Goal: Find specific page/section: Find specific page/section

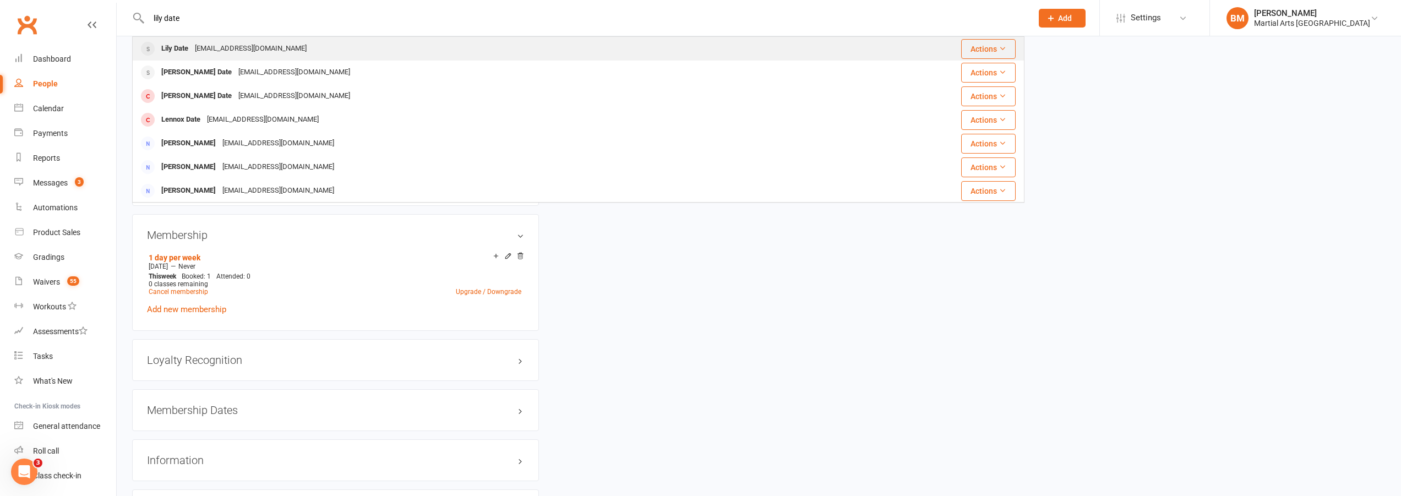
type input "lily date"
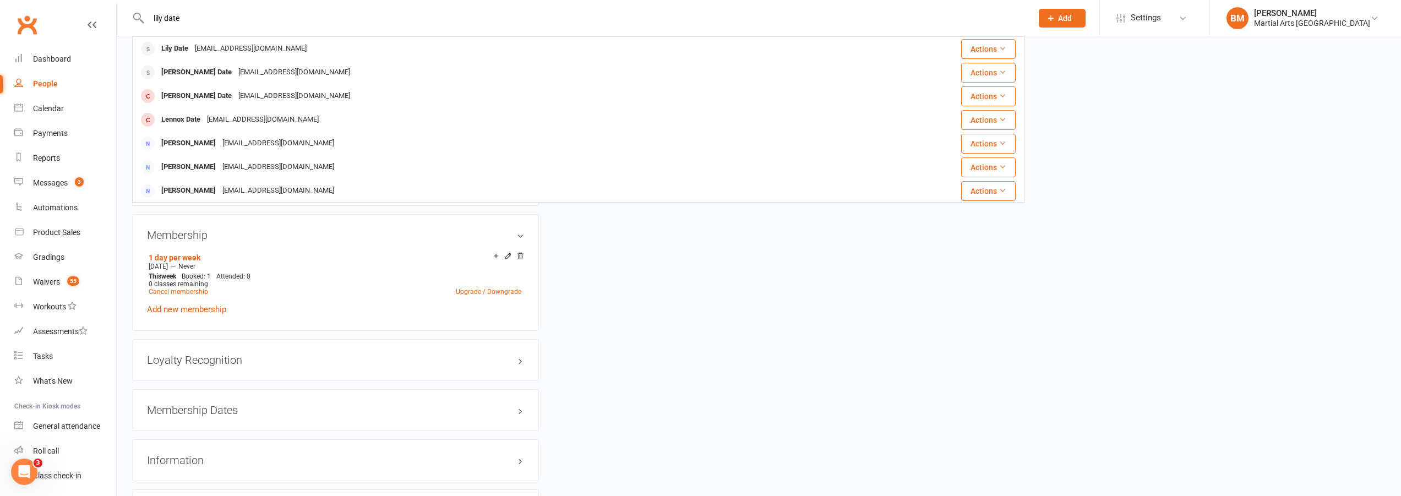
click at [217, 48] on div "[EMAIL_ADDRESS][DOMAIN_NAME]" at bounding box center [251, 49] width 118 height 16
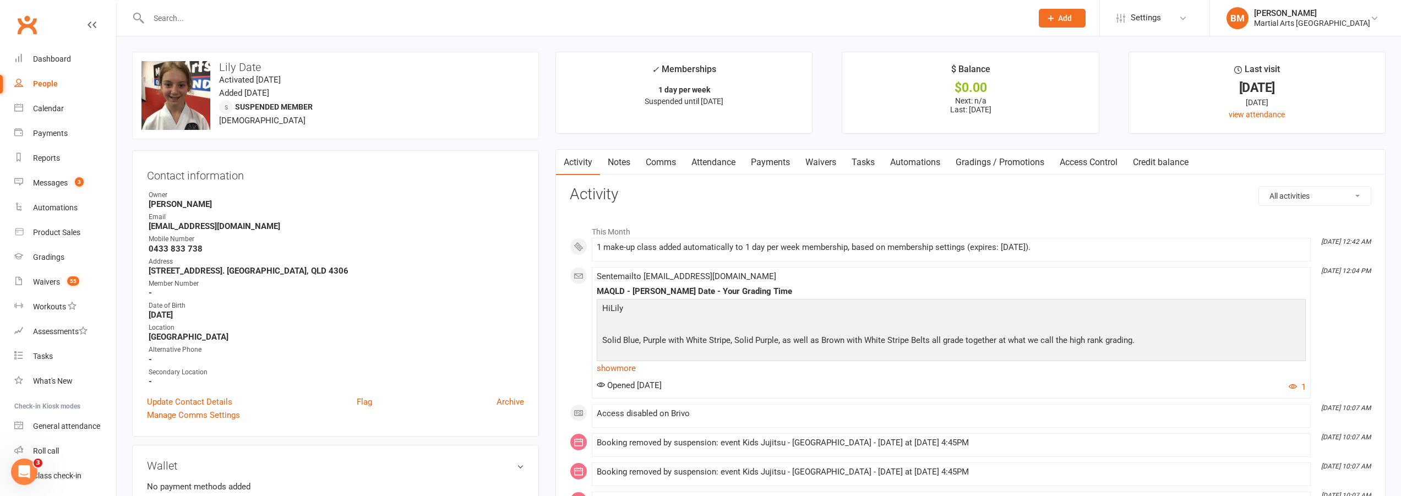
click at [206, 14] on input "text" at bounding box center [584, 17] width 879 height 15
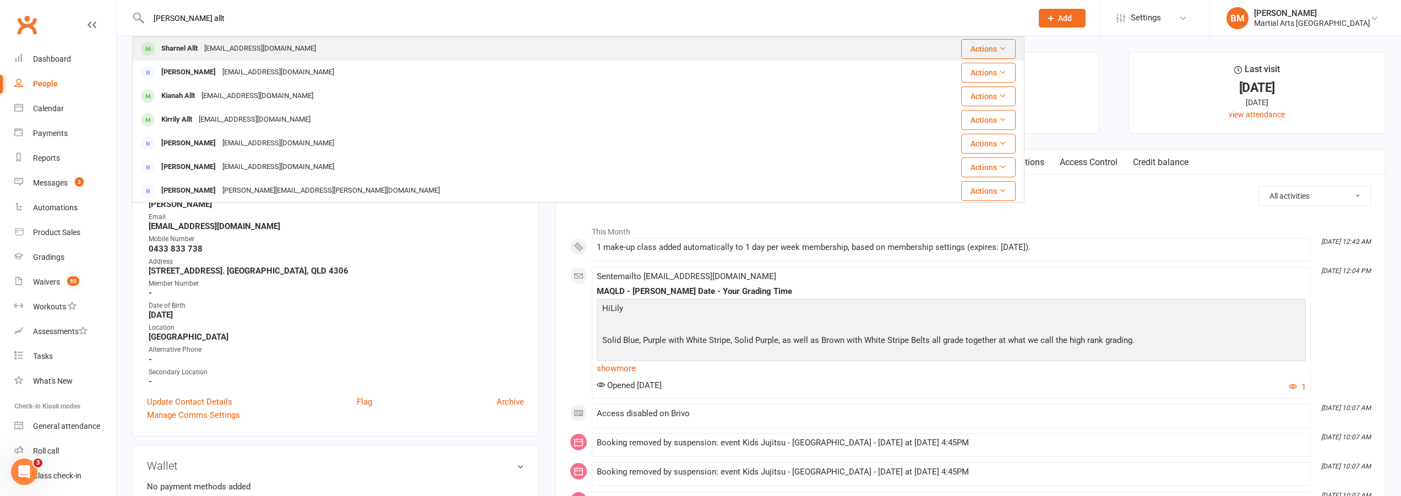
type input "[PERSON_NAME] allt"
click at [214, 48] on div "[EMAIL_ADDRESS][DOMAIN_NAME]" at bounding box center [260, 49] width 118 height 16
